Goal: Information Seeking & Learning: Learn about a topic

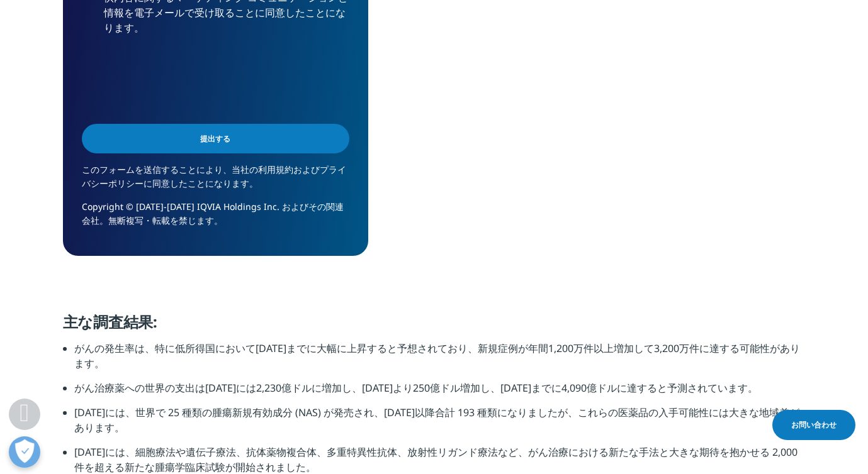
scroll to position [1114, 0]
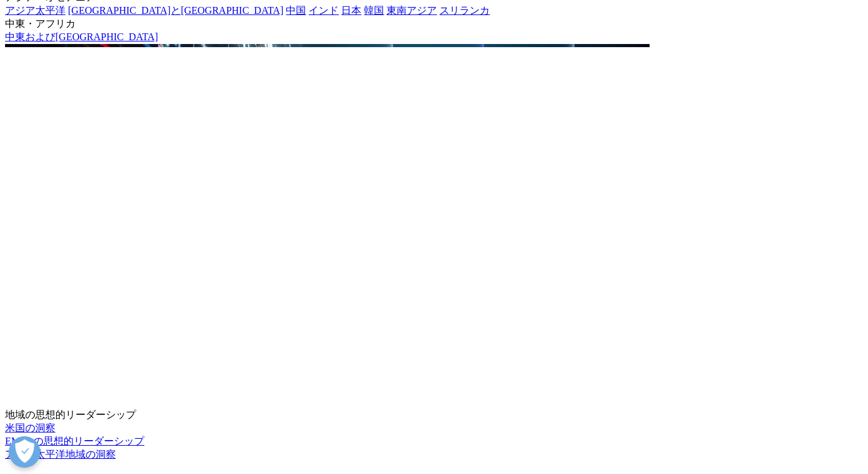
scroll to position [2717, 0]
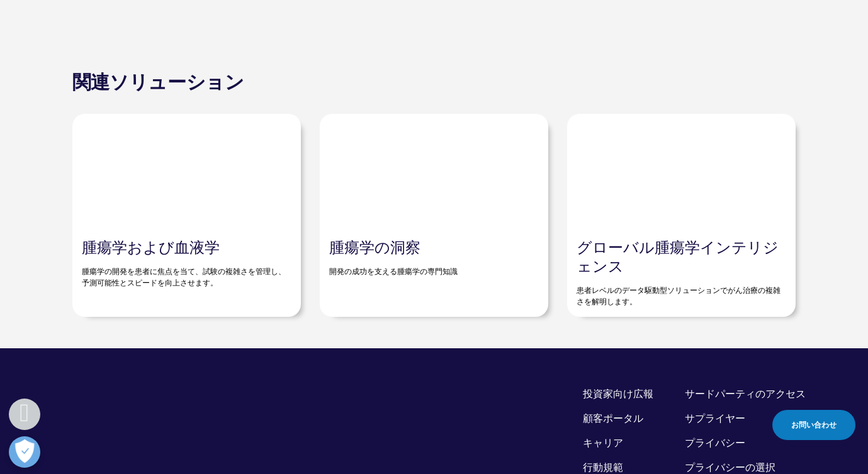
scroll to position [3438, 0]
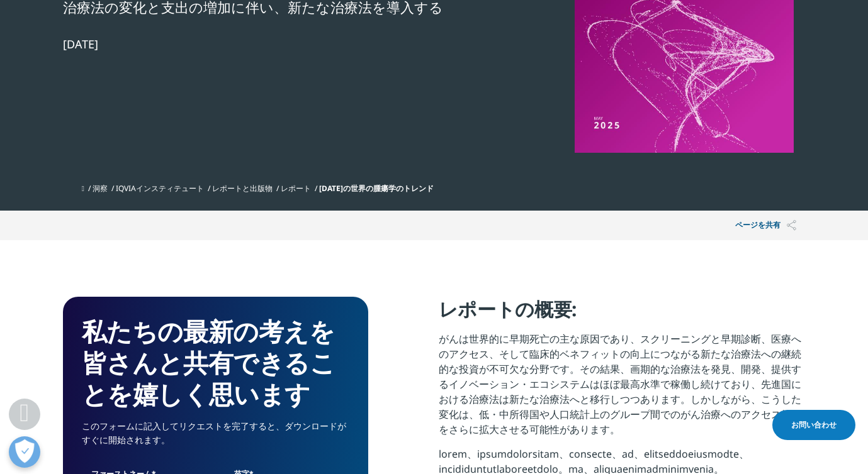
scroll to position [246, 0]
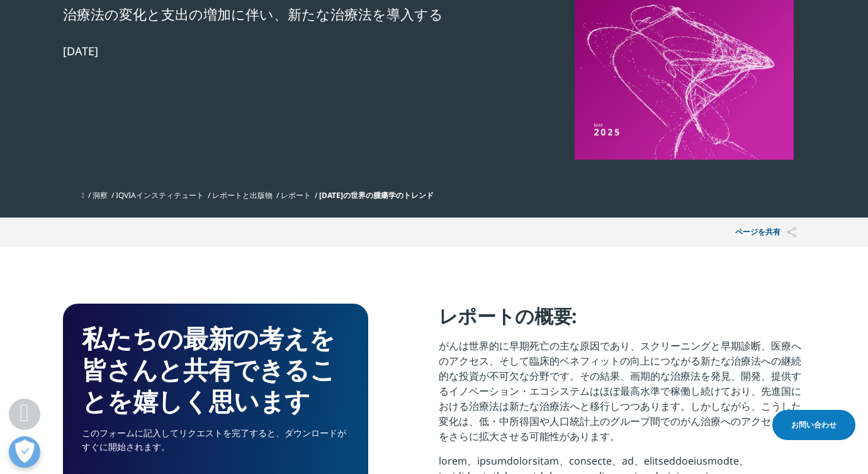
click at [367, 196] on font "[DATE]の世界の腫瘍学のトレンド" at bounding box center [376, 195] width 115 height 11
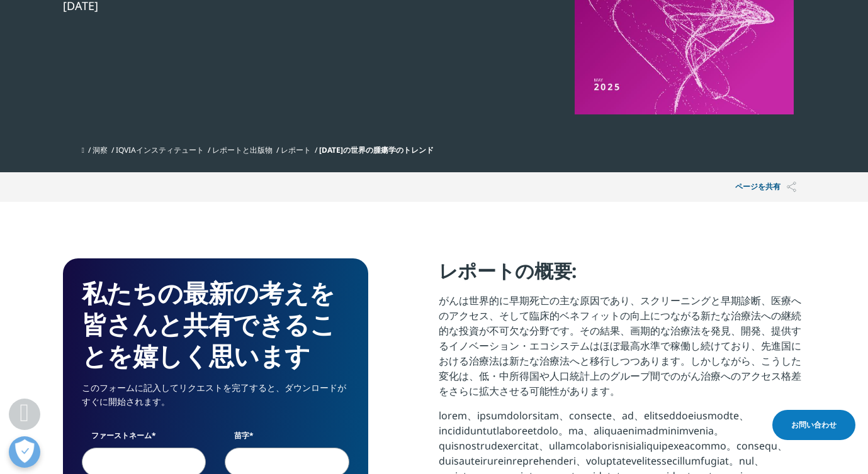
scroll to position [292, 0]
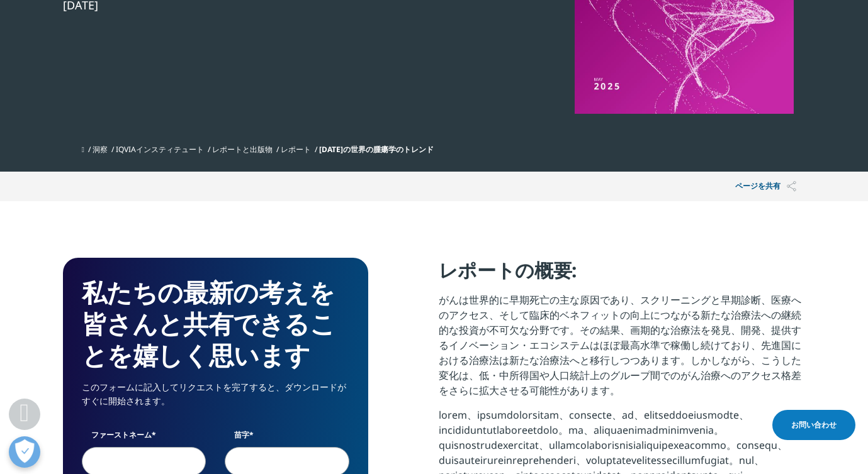
click at [306, 150] on font "レポート" at bounding box center [296, 149] width 30 height 11
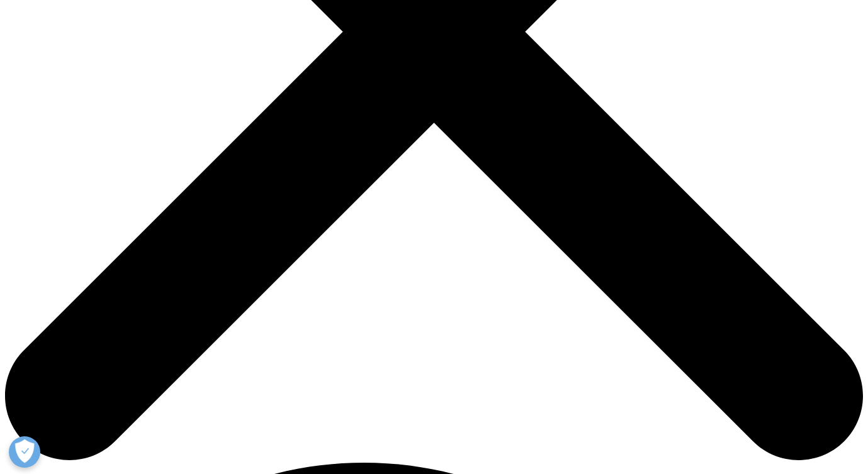
scroll to position [496, 0]
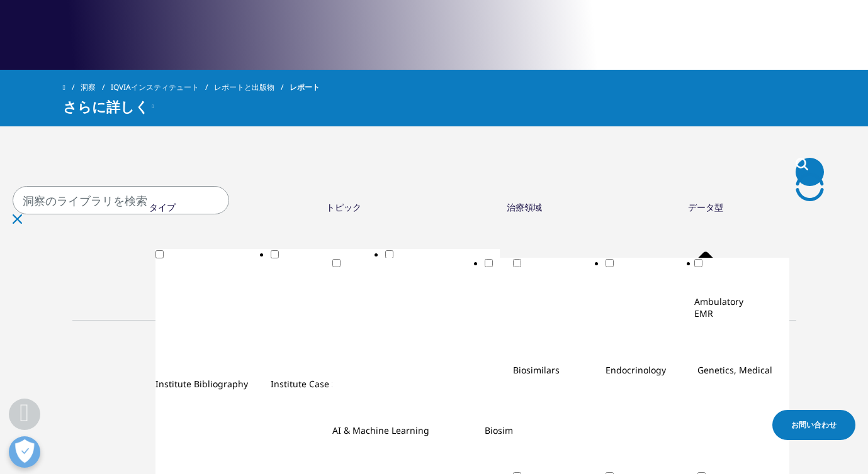
click at [229, 198] on input "検索" at bounding box center [121, 200] width 216 height 28
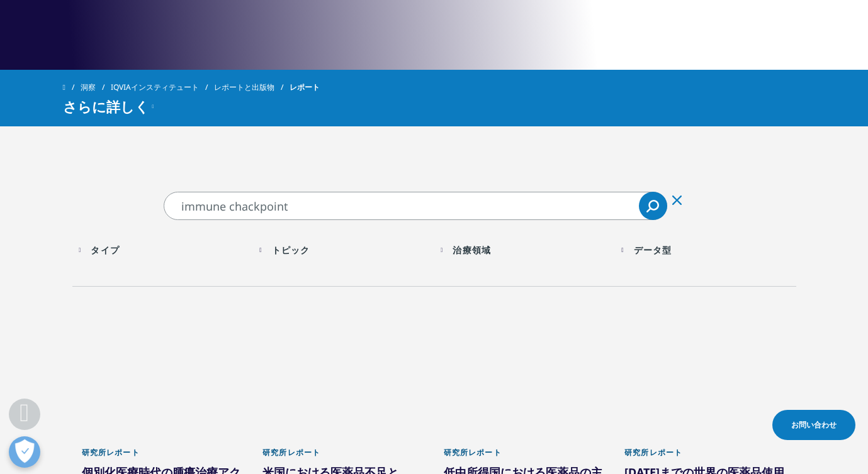
click at [249, 206] on input "immune chackpoint" at bounding box center [415, 206] width 503 height 28
type input "immune checkpoint inhibitor"
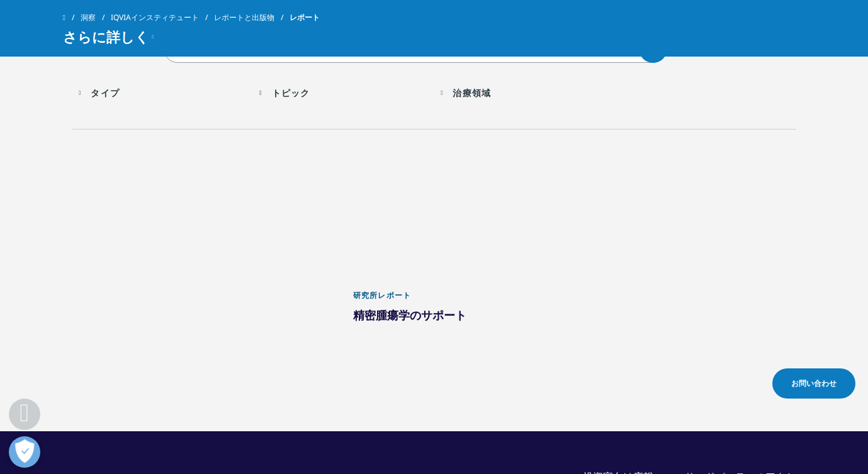
scroll to position [637, 0]
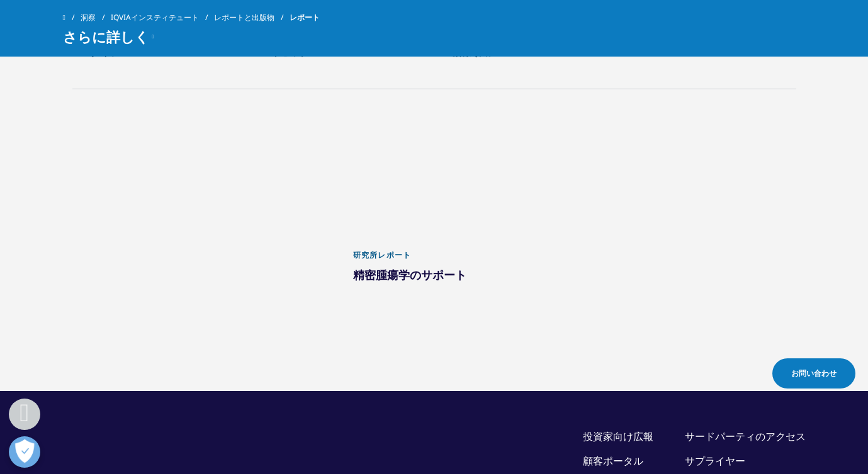
click at [370, 196] on div at bounding box center [434, 180] width 162 height 126
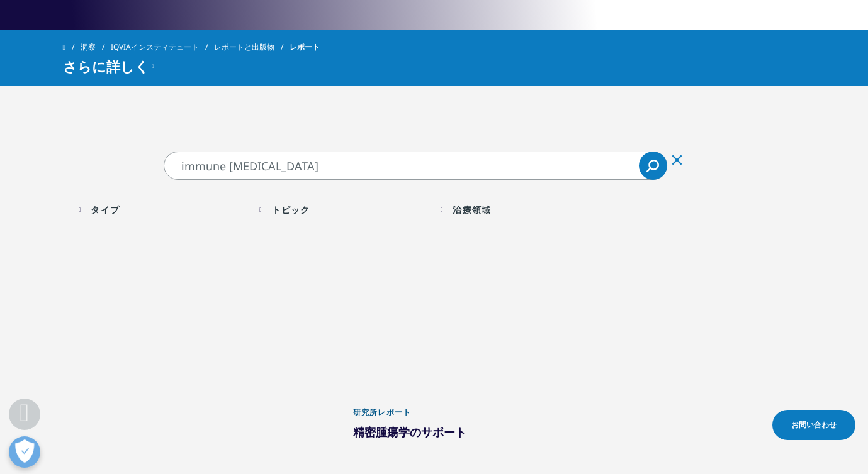
scroll to position [517, 0]
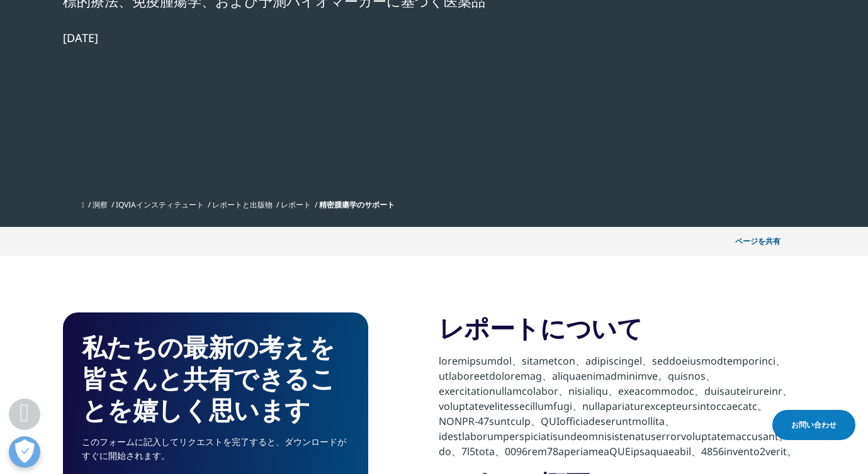
scroll to position [134, 0]
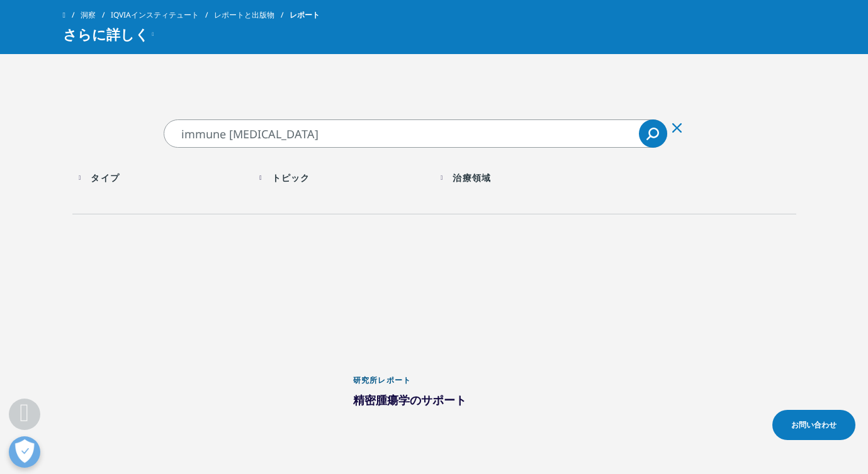
scroll to position [548, 0]
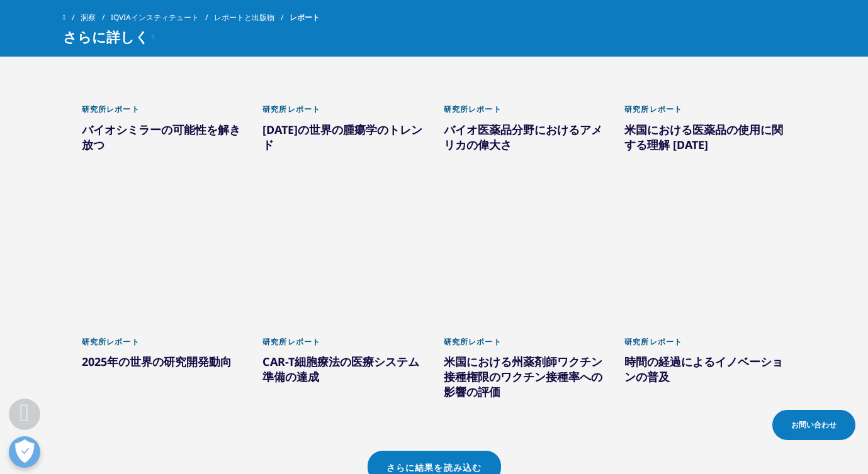
scroll to position [1028, 0]
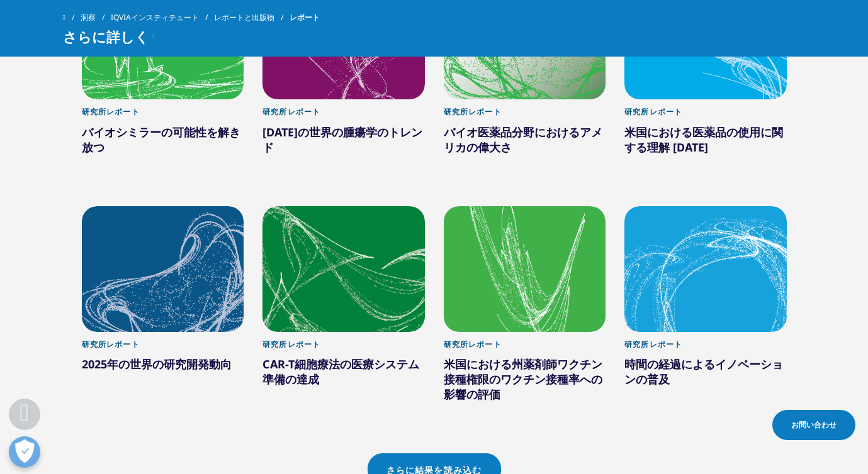
click at [338, 134] on font "[DATE]の世界の腫瘍学のトレンド" at bounding box center [342, 140] width 160 height 30
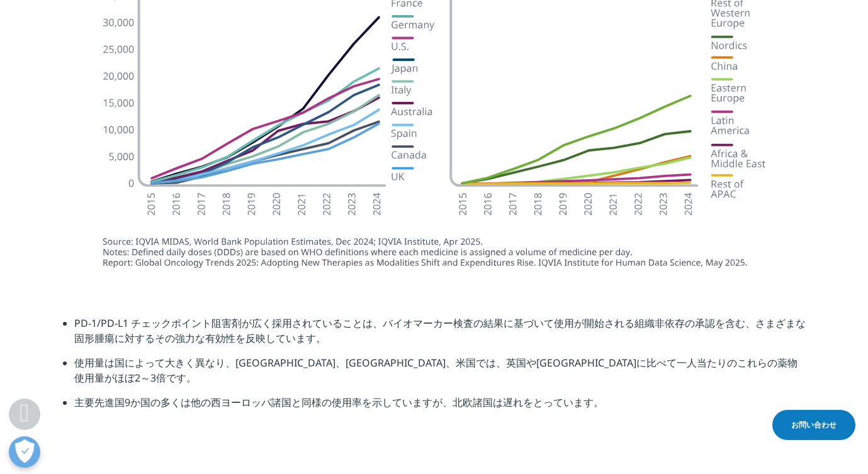
scroll to position [3504, 0]
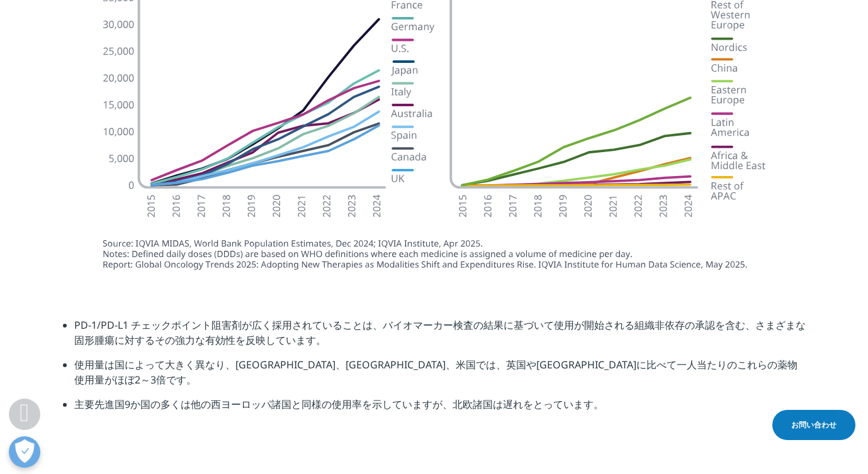
click at [174, 266] on img at bounding box center [434, 123] width 705 height 321
click at [233, 294] on section "PD-1/PD-L1 チェックポイント阻害剤が広く採用されていることは、バイオマーカー検査の結果に基づいて使用が開始される組織非依存の承認を含む、さまざまな固…" at bounding box center [434, 369] width 868 height 167
click at [226, 254] on img at bounding box center [434, 123] width 705 height 321
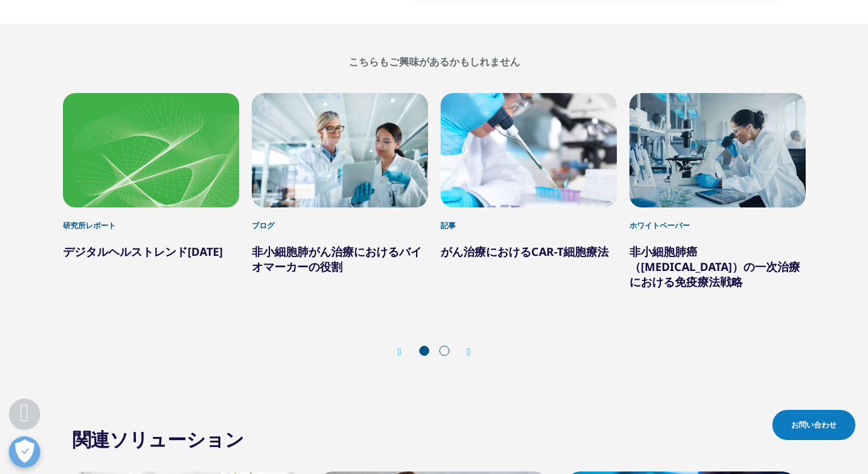
scroll to position [4668, 0]
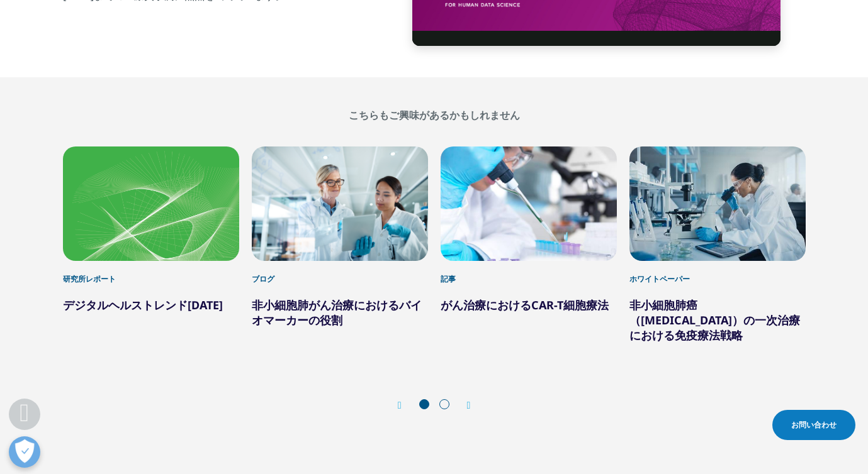
drag, startPoint x: 259, startPoint y: 289, endPoint x: 4, endPoint y: 33, distance: 360.8
